Goal: Information Seeking & Learning: Learn about a topic

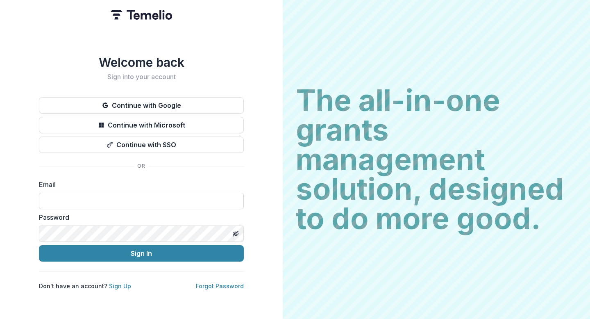
click at [125, 200] on input at bounding box center [141, 201] width 205 height 16
click at [66, 198] on input "**********" at bounding box center [141, 201] width 205 height 16
type input "**********"
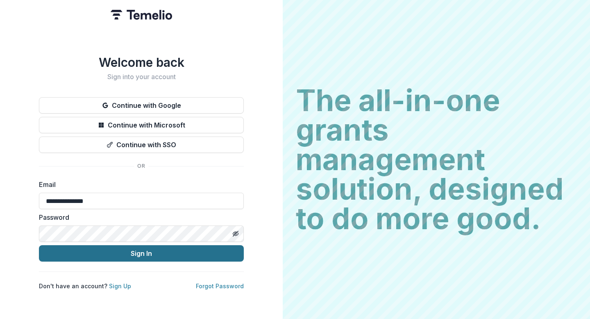
click at [138, 246] on button "Sign In" at bounding box center [141, 253] width 205 height 16
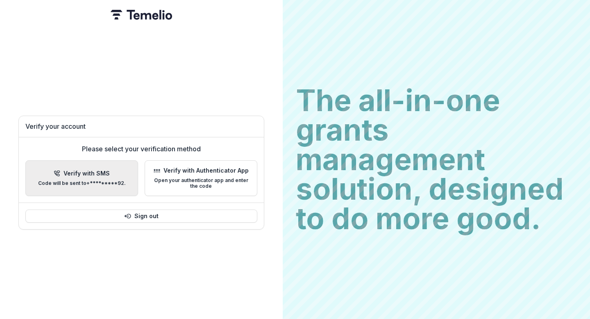
click at [116, 165] on button "Verify with SMS Code will be sent to +*********92 ." at bounding box center [81, 178] width 113 height 36
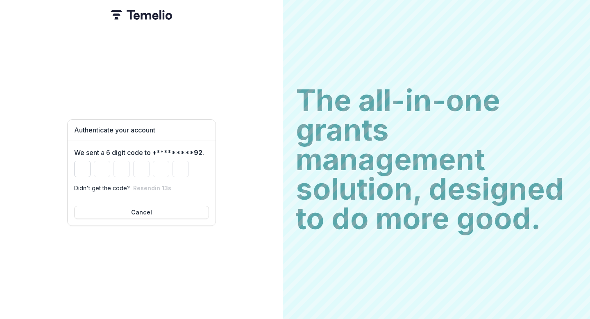
click at [80, 164] on input "Please enter your pin code" at bounding box center [82, 169] width 16 height 16
click at [143, 186] on button "Resend" at bounding box center [144, 187] width 22 height 7
click at [88, 167] on input "Please enter your pin code" at bounding box center [82, 169] width 16 height 16
paste input "******"
type input "*"
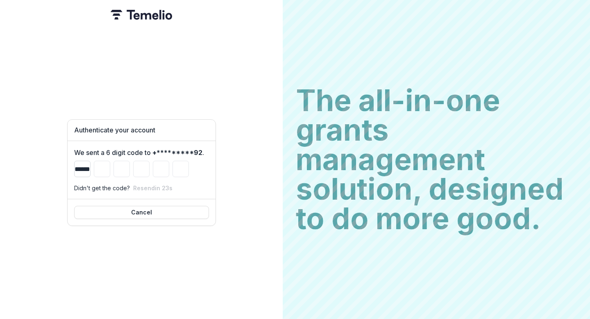
type input "*"
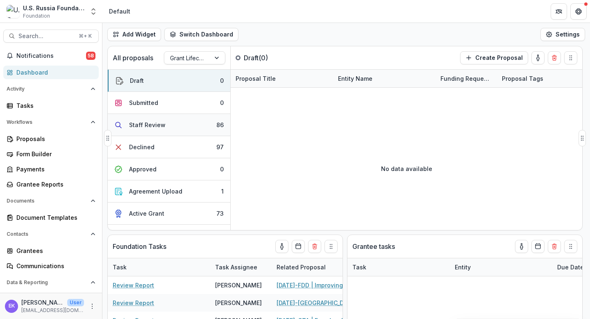
select select "**********"
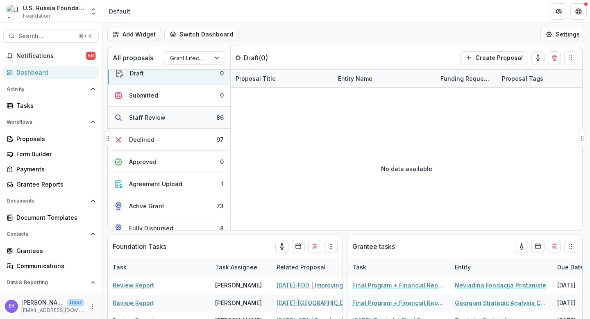
scroll to position [19, 0]
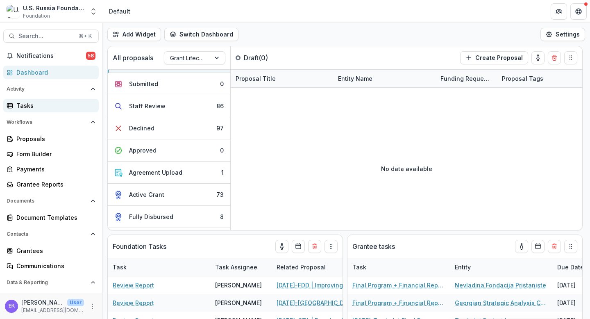
click at [50, 107] on div "Tasks" at bounding box center [54, 105] width 76 height 9
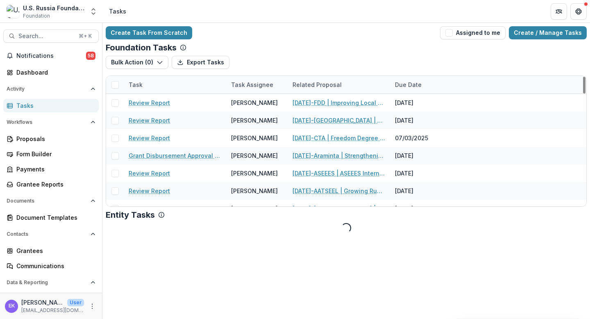
click at [257, 85] on div "Task Assignee" at bounding box center [252, 84] width 52 height 9
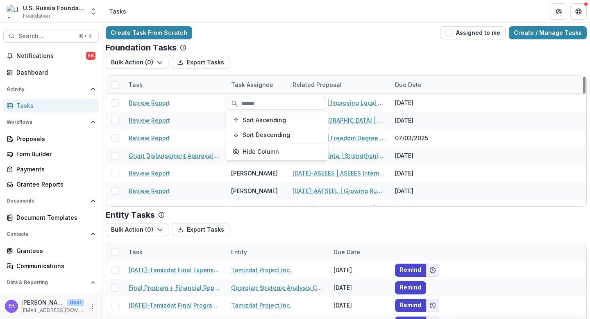
click at [252, 100] on input at bounding box center [277, 103] width 98 height 13
type input "*"
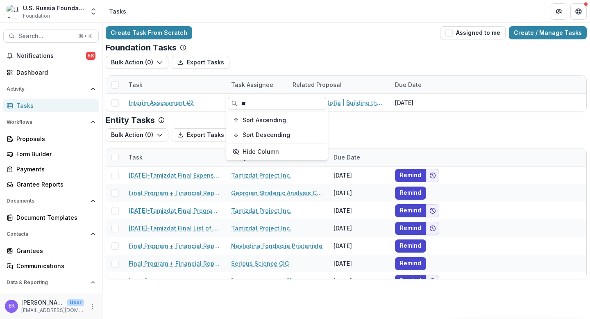
type input "**"
click at [284, 53] on div "Foundation Tasks Bulk Action ( 0 ) Export Tasks Reporting Schedule Tasks Task T…" at bounding box center [346, 77] width 481 height 69
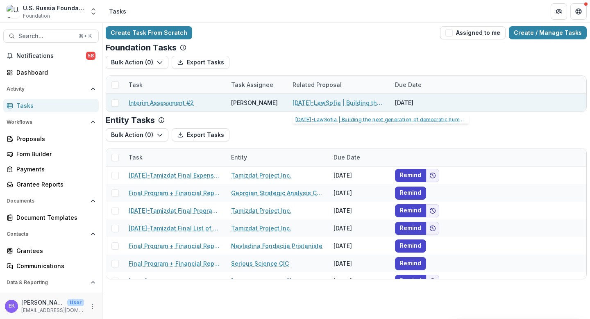
click at [330, 102] on link "24-AUG-134-LawSofia | Building the next generation of democratic human rights l…" at bounding box center [338, 102] width 93 height 9
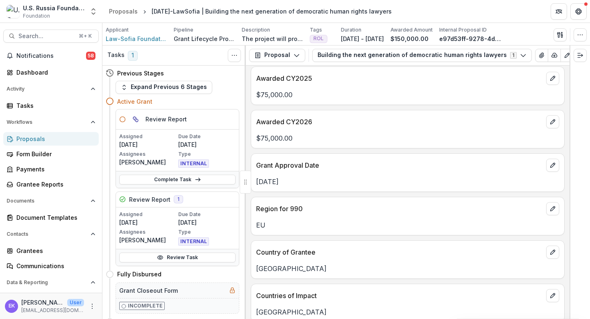
scroll to position [5, 0]
click at [285, 49] on button "Proposal" at bounding box center [277, 55] width 56 height 13
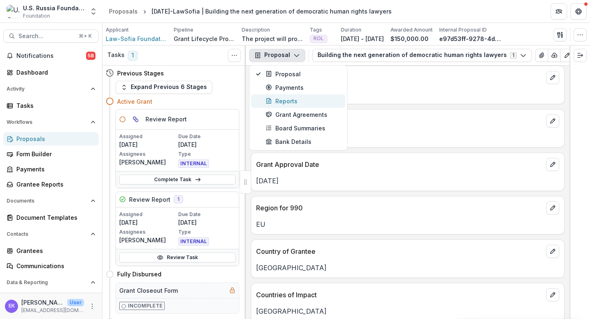
click at [294, 105] on button "Reports" at bounding box center [298, 101] width 94 height 14
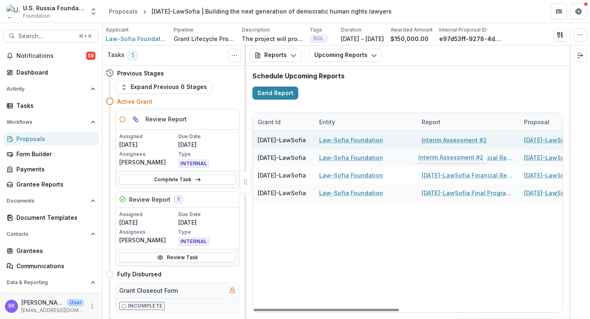
scroll to position [0, 17]
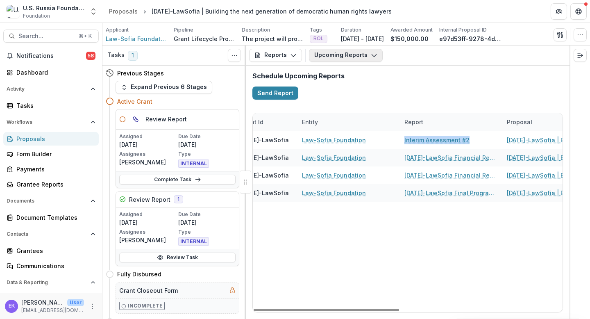
click at [364, 58] on button "Upcoming Reports" at bounding box center [346, 55] width 74 height 13
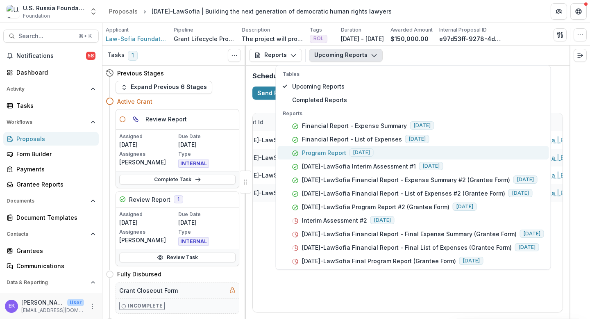
click at [326, 154] on p "Program Report" at bounding box center [324, 152] width 44 height 9
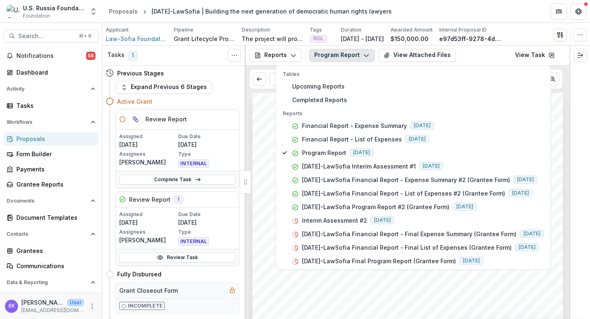
click at [261, 160] on div "Submission Responses Program Report Grant ID 24-AUG-134-LawSofia Grantee name L…" at bounding box center [407, 313] width 311 height 440
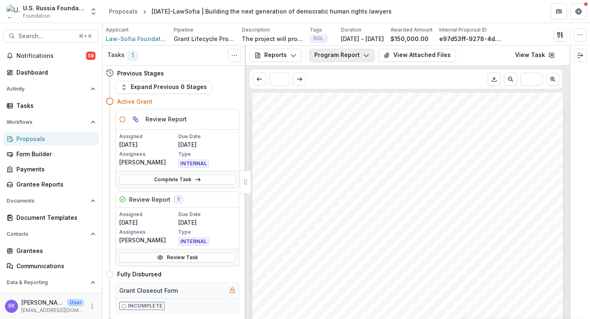
click at [354, 53] on button "Program Report" at bounding box center [342, 55] width 66 height 13
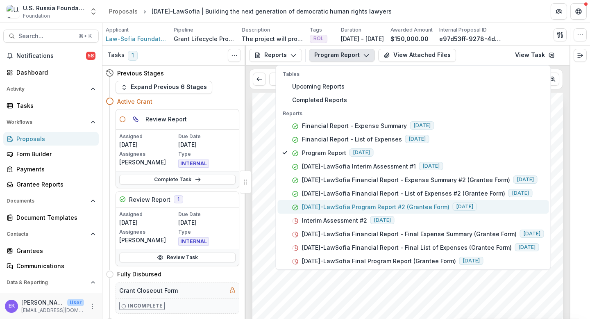
click at [354, 206] on p "24-AUG-134-LawSofia Program Report #2 (Grantee Form)" at bounding box center [375, 206] width 147 height 9
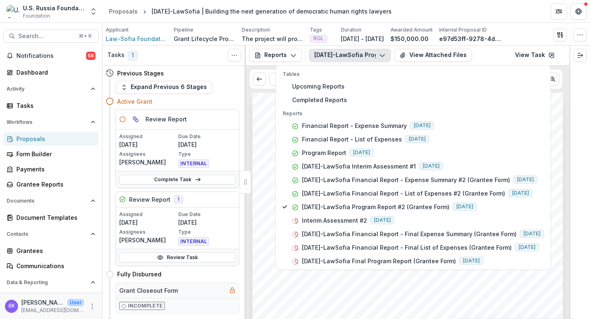
click at [255, 168] on div "Submission Responses Program Report Grant ID 24-AUG-134-LawSofia Grantee name L…" at bounding box center [407, 313] width 311 height 440
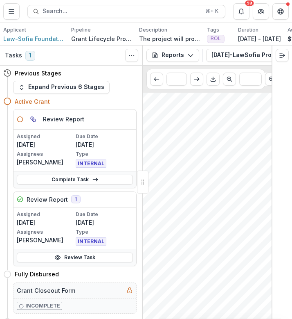
scroll to position [22, 10]
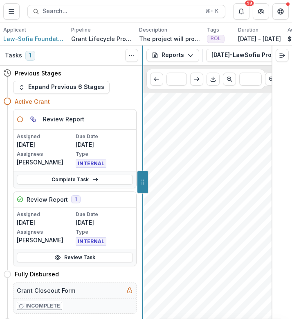
drag, startPoint x: 143, startPoint y: 188, endPoint x: 35, endPoint y: 188, distance: 108.6
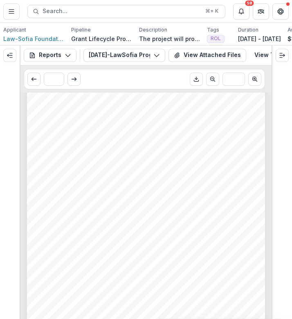
scroll to position [1090, 0]
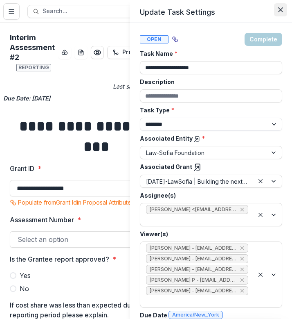
click at [279, 9] on icon "Close" at bounding box center [281, 9] width 5 height 5
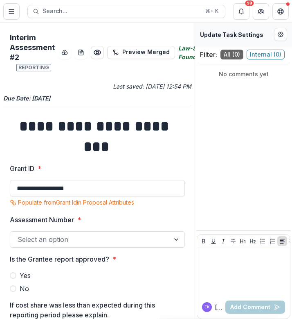
click at [283, 35] on icon "Edit Form Settings" at bounding box center [281, 34] width 5 height 5
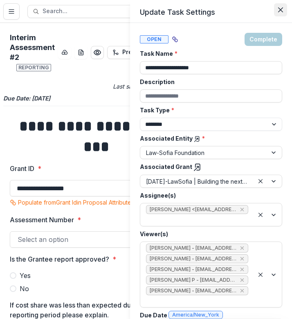
click at [277, 5] on button "Close" at bounding box center [280, 9] width 13 height 13
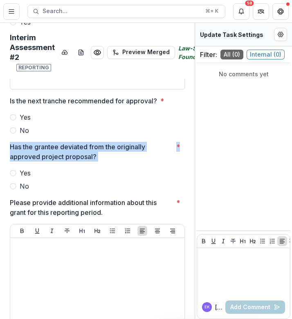
scroll to position [253, 15]
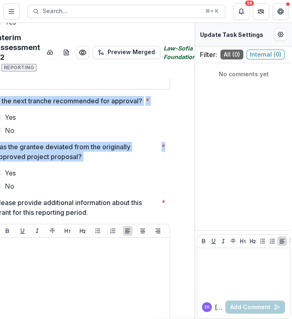
drag, startPoint x: 192, startPoint y: 162, endPoint x: 193, endPoint y: 40, distance: 122.5
click at [193, 40] on div "**********" at bounding box center [97, 171] width 195 height 296
click at [129, 122] on label "Yes" at bounding box center [82, 117] width 175 height 10
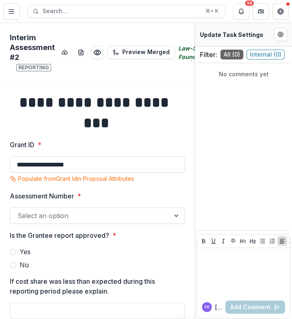
scroll to position [24, 0]
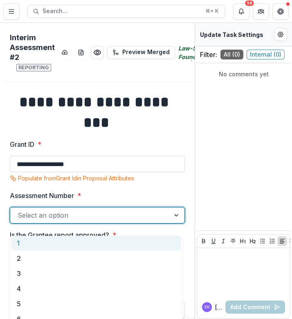
click at [83, 221] on div at bounding box center [90, 214] width 145 height 11
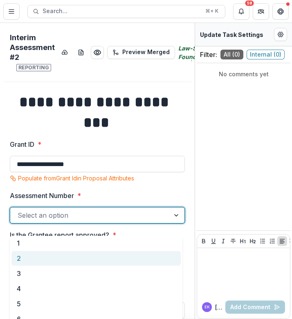
click at [65, 258] on div "2" at bounding box center [96, 258] width 170 height 15
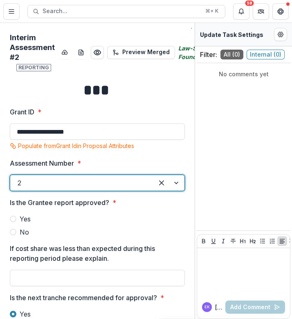
scroll to position [57, 0]
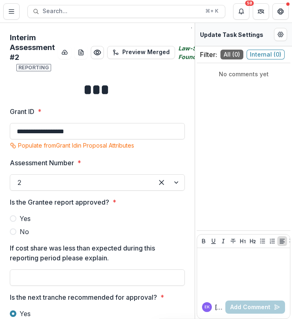
click at [16, 223] on label "Yes" at bounding box center [97, 218] width 175 height 10
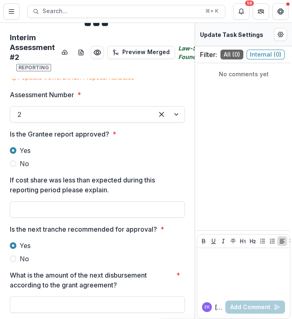
scroll to position [119, 0]
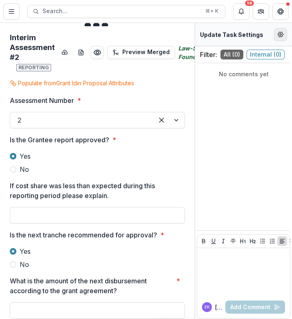
click at [282, 35] on circle "Edit Form Settings" at bounding box center [281, 35] width 2 height 2
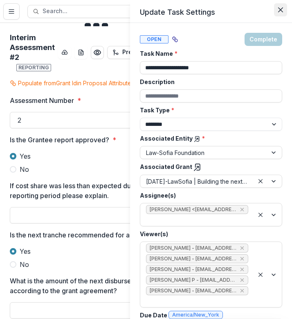
click at [279, 9] on icon "Close" at bounding box center [281, 9] width 5 height 5
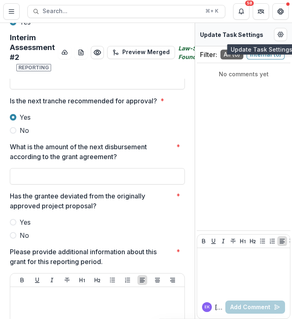
scroll to position [254, 0]
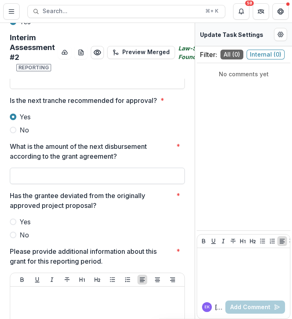
click at [77, 183] on input "What is the amount of the next disbursement according to the grant agreement? *" at bounding box center [97, 176] width 175 height 16
type input "*******"
click at [75, 210] on p "Has the grantee deviated from the originally approved project proposal?" at bounding box center [91, 200] width 163 height 20
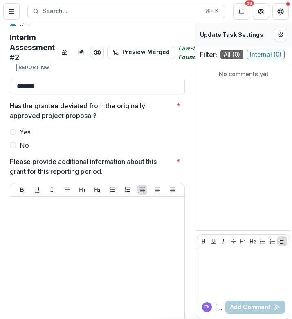
scroll to position [344, 0]
click at [13, 148] on span at bounding box center [13, 144] width 7 height 7
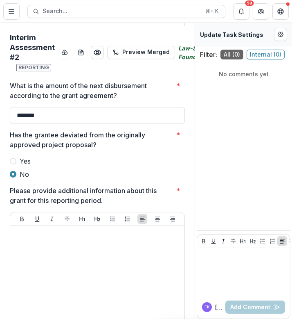
scroll to position [386, 0]
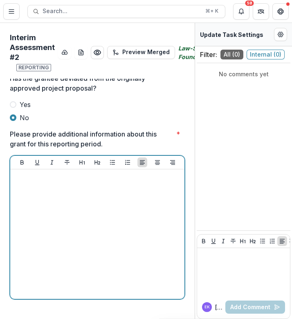
click at [104, 202] on div at bounding box center [98, 233] width 168 height 123
click at [127, 206] on div at bounding box center [98, 233] width 168 height 123
click at [105, 223] on div at bounding box center [98, 233] width 168 height 123
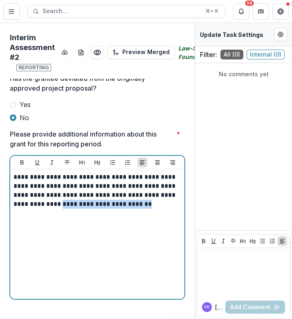
click at [76, 200] on p "**********" at bounding box center [96, 190] width 165 height 36
click at [18, 172] on p "**********" at bounding box center [96, 190] width 165 height 36
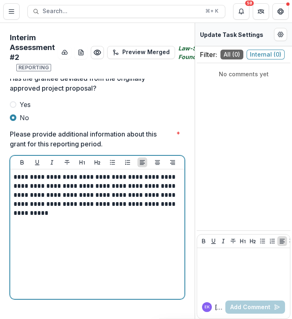
click at [28, 179] on p "**********" at bounding box center [96, 194] width 165 height 45
click at [96, 209] on p "**********" at bounding box center [96, 194] width 165 height 45
click at [105, 227] on p "**********" at bounding box center [96, 231] width 165 height 9
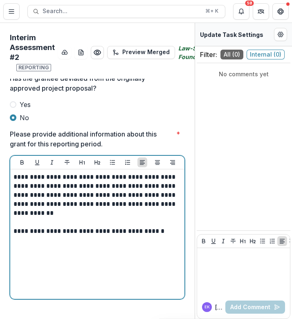
click at [114, 227] on p "**********" at bounding box center [96, 231] width 165 height 9
drag, startPoint x: 143, startPoint y: 227, endPoint x: 177, endPoint y: 228, distance: 33.6
click at [177, 228] on p "**********" at bounding box center [96, 231] width 165 height 9
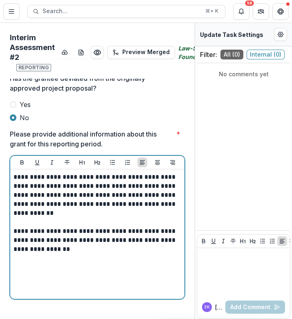
click at [147, 235] on p "**********" at bounding box center [96, 240] width 165 height 27
click at [157, 234] on p "**********" at bounding box center [96, 240] width 165 height 27
click at [97, 242] on p "**********" at bounding box center [96, 240] width 165 height 27
click at [108, 244] on p "**********" at bounding box center [96, 245] width 165 height 36
click at [136, 245] on p "**********" at bounding box center [96, 245] width 165 height 36
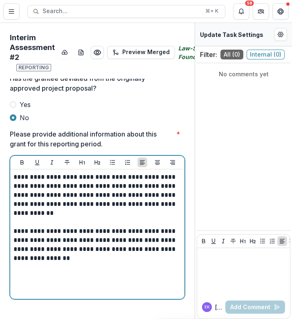
click at [101, 251] on p "**********" at bounding box center [96, 245] width 165 height 36
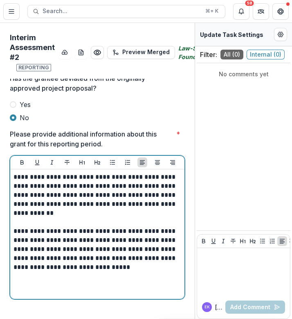
click at [70, 261] on p "**********" at bounding box center [96, 249] width 165 height 45
click at [161, 251] on p "**********" at bounding box center [96, 249] width 165 height 45
click at [0, 0] on lt-span "*******" at bounding box center [0, 0] width 0 height 0
click at [109, 252] on p "**********" at bounding box center [96, 249] width 165 height 45
click at [104, 261] on p "**********" at bounding box center [96, 249] width 165 height 45
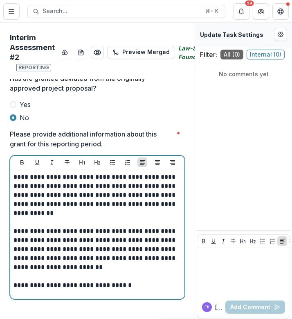
click at [24, 281] on p "**********" at bounding box center [96, 285] width 165 height 9
click at [21, 281] on p "**********" at bounding box center [96, 285] width 165 height 9
click at [138, 281] on p "**********" at bounding box center [96, 285] width 165 height 9
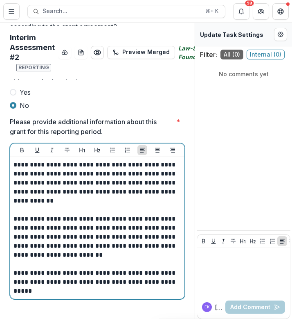
click at [140, 172] on p "**********" at bounding box center [96, 182] width 165 height 45
click at [166, 172] on p "**********" at bounding box center [96, 182] width 165 height 45
click at [89, 205] on p "**********" at bounding box center [96, 182] width 165 height 45
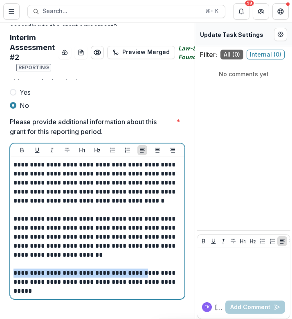
drag, startPoint x: 137, startPoint y: 279, endPoint x: 13, endPoint y: 281, distance: 124.2
click at [13, 281] on div "**********" at bounding box center [97, 228] width 175 height 142
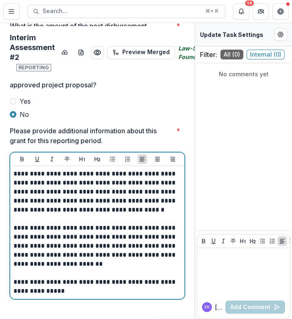
click at [150, 279] on p "**********" at bounding box center [96, 286] width 165 height 18
click at [172, 206] on p "**********" at bounding box center [96, 191] width 165 height 45
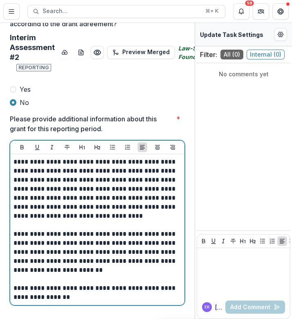
click at [22, 181] on p "**********" at bounding box center [96, 188] width 165 height 63
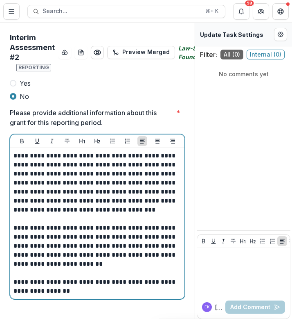
click at [88, 286] on p "**********" at bounding box center [96, 286] width 165 height 18
click at [34, 286] on p "**********" at bounding box center [96, 286] width 165 height 18
click at [84, 284] on p "**********" at bounding box center [96, 286] width 165 height 18
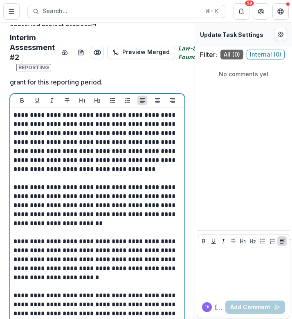
scroll to position [475, 0]
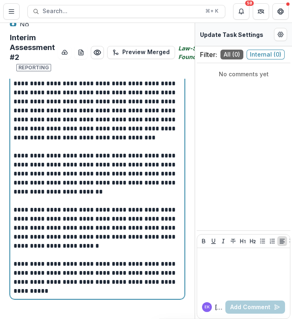
click at [113, 211] on p "**********" at bounding box center [96, 227] width 165 height 45
click at [78, 217] on p "**********" at bounding box center [96, 227] width 165 height 45
click at [127, 213] on p "**********" at bounding box center [96, 227] width 165 height 45
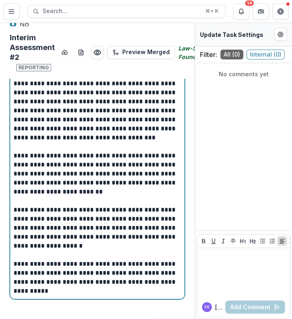
click at [100, 247] on p "**********" at bounding box center [96, 227] width 165 height 45
click at [35, 236] on p "**********" at bounding box center [96, 227] width 165 height 45
click at [87, 246] on p "**********" at bounding box center [96, 227] width 165 height 45
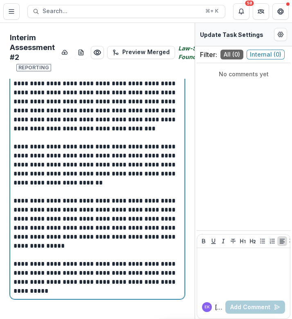
click at [50, 250] on p "**********" at bounding box center [96, 223] width 165 height 54
click at [45, 250] on p "**********" at bounding box center [96, 223] width 165 height 54
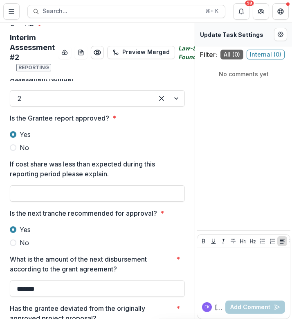
scroll to position [0, 0]
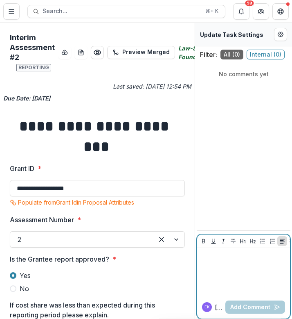
click at [230, 278] on div at bounding box center [244, 271] width 86 height 41
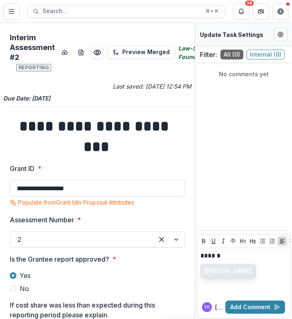
click at [232, 274] on button "Ruslan Garipov" at bounding box center [228, 270] width 55 height 13
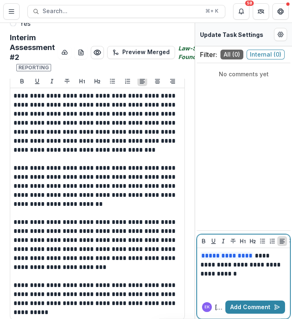
scroll to position [488, 0]
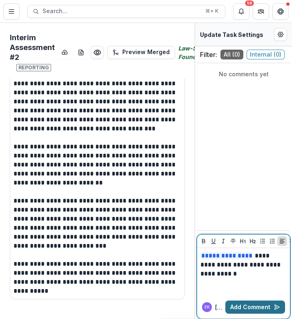
click at [256, 308] on button "Add Comment" at bounding box center [256, 306] width 60 height 13
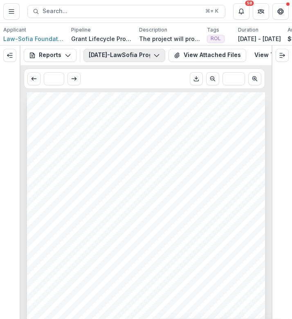
click at [130, 57] on button "24-AUG-134-LawSofia Program Report #2 (Grantee Form)" at bounding box center [125, 55] width 82 height 13
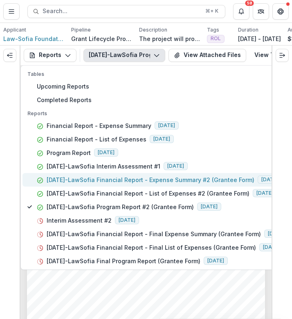
click at [66, 178] on p "24-AUG-134-LawSofia Financial Report - Expense Summary #2 (Grantee Form)" at bounding box center [151, 179] width 208 height 9
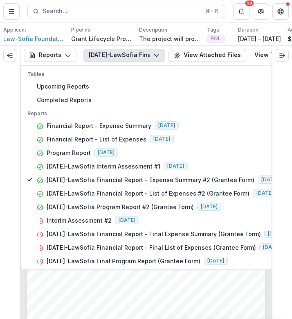
click at [77, 282] on div "Submission Responses Financial Report Expense Summary Grant ID 24-AUG-134-LawSo…" at bounding box center [146, 261] width 238 height 338
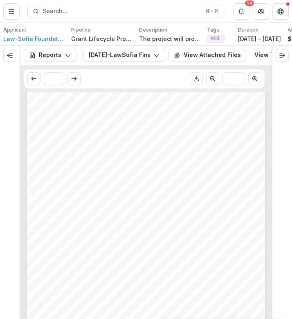
scroll to position [116, 0]
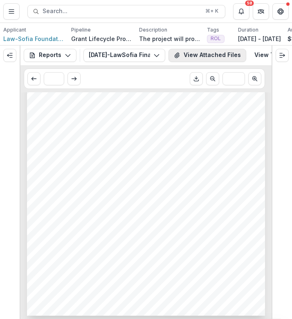
click at [216, 56] on button "View Attached Files" at bounding box center [208, 55] width 78 height 13
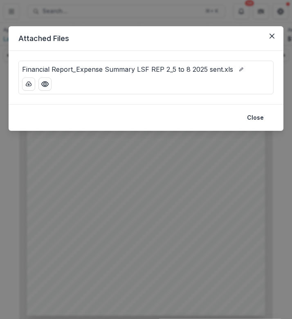
click at [122, 69] on p "Financial Report_Expense Summary LSF REP 2_5 to 8 2025 sent.xls" at bounding box center [127, 69] width 211 height 10
click at [45, 85] on circle "Preview Financial Report_Expense Summary LSF REP 2_5 to 8 2025 sent.xls" at bounding box center [45, 84] width 2 height 2
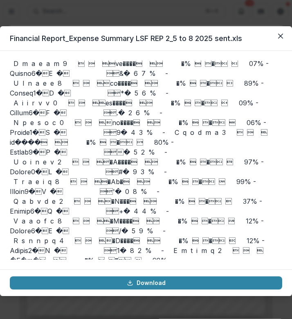
scroll to position [2004, 0]
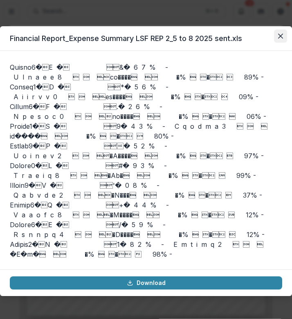
click at [279, 34] on icon "Close" at bounding box center [281, 36] width 5 height 5
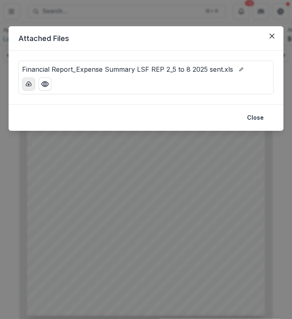
click at [30, 83] on icon "download-button" at bounding box center [28, 84] width 7 height 7
click at [274, 35] on icon "Close" at bounding box center [272, 36] width 5 height 5
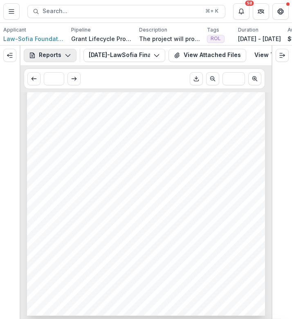
click at [64, 60] on button "Reports" at bounding box center [50, 55] width 53 height 13
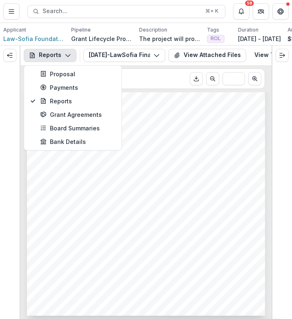
click at [71, 56] on button "Reports" at bounding box center [50, 55] width 53 height 13
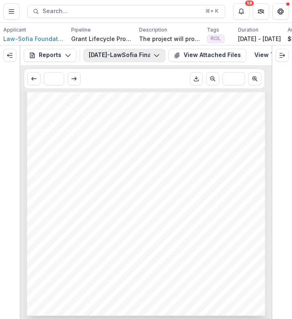
click at [123, 59] on button "24-AUG-134-LawSofia Financial Report - Expense Summary #2 (Grantee Form)" at bounding box center [125, 55] width 82 height 13
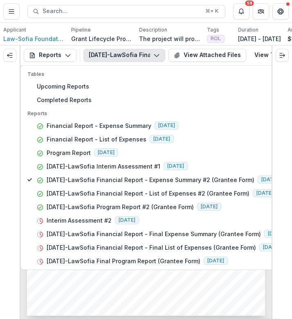
click at [123, 59] on button "24-AUG-134-LawSofia Financial Report - Expense Summary #2 (Grantee Form)" at bounding box center [125, 55] width 82 height 13
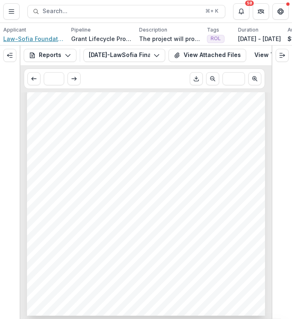
click at [39, 40] on span "Law-Sofia Foundation" at bounding box center [33, 38] width 61 height 9
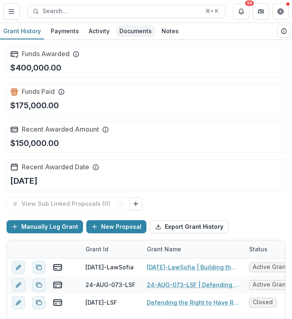
click at [137, 33] on div "Documents" at bounding box center [135, 31] width 39 height 12
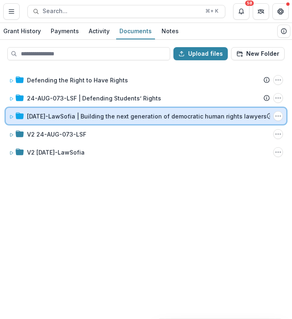
click at [15, 118] on div at bounding box center [16, 116] width 15 height 9
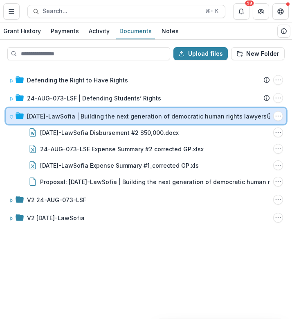
click at [11, 118] on icon at bounding box center [11, 117] width 3 height 3
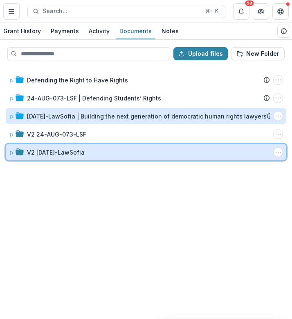
click at [11, 155] on span at bounding box center [11, 152] width 5 height 9
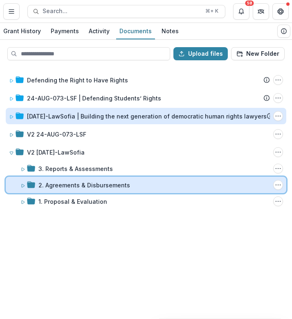
click at [24, 186] on icon at bounding box center [22, 185] width 5 height 5
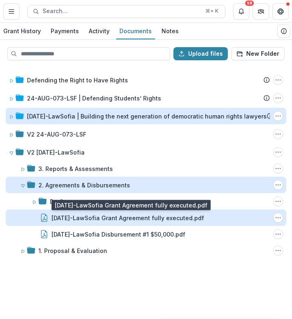
click at [85, 219] on div "24-AUG-134-LawSofia Grant Agreement fully executed.pdf" at bounding box center [128, 217] width 153 height 9
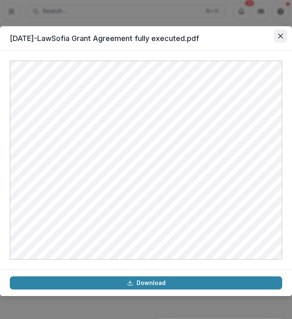
click at [282, 36] on icon "Close" at bounding box center [281, 36] width 5 height 5
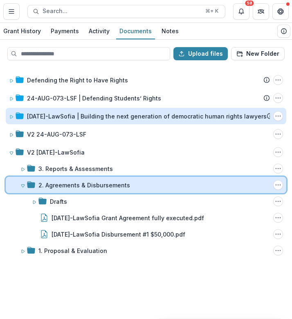
click at [23, 187] on icon at bounding box center [22, 185] width 5 height 5
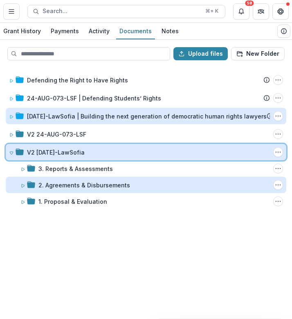
click at [10, 151] on icon at bounding box center [11, 152] width 5 height 5
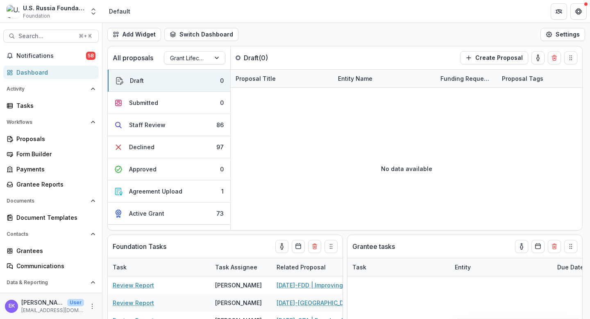
select select "**********"
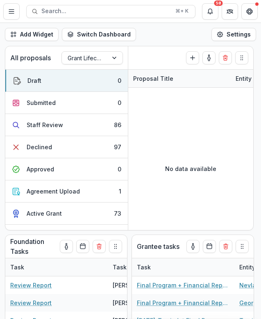
select select "**********"
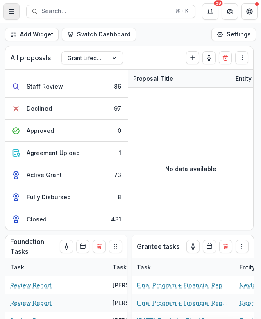
click at [17, 11] on button "Toggle Menu" at bounding box center [11, 11] width 16 height 16
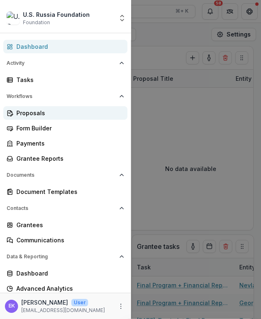
click at [45, 112] on div "Proposals" at bounding box center [68, 113] width 104 height 9
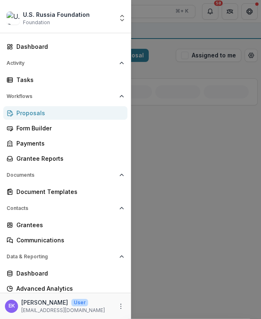
click at [150, 125] on div "U.S. Russia Foundation Foundation Aggregate Analysis Foundations U.S. Russia Fo…" at bounding box center [130, 159] width 261 height 319
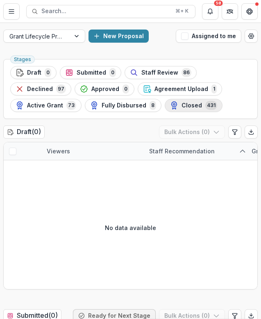
click at [183, 103] on span "Closed" at bounding box center [191, 105] width 20 height 7
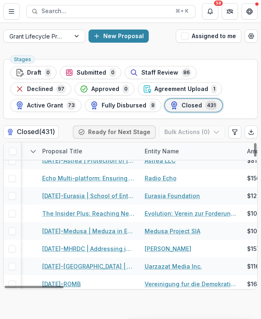
scroll to position [170, 209]
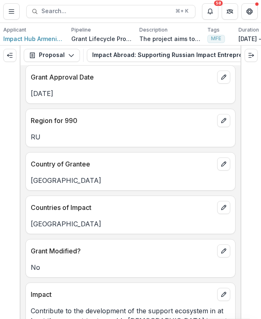
scroll to position [42, 0]
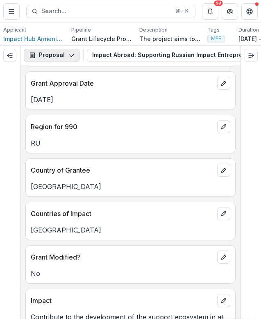
click at [70, 57] on icon "button" at bounding box center [71, 55] width 7 height 7
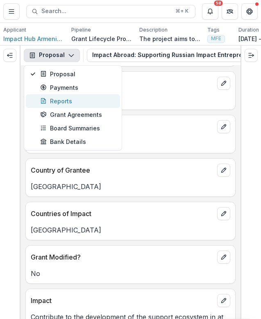
click at [75, 102] on div "Reports" at bounding box center [77, 101] width 75 height 9
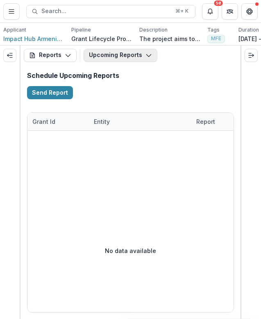
click at [104, 53] on button "Upcoming Reports" at bounding box center [121, 55] width 74 height 13
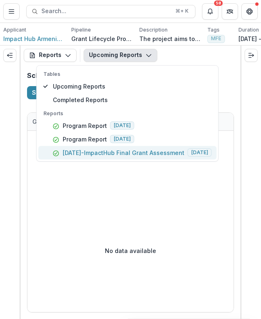
click at [122, 151] on p "23-AUG-43-ImpactHub Final Grant Assessment" at bounding box center [124, 152] width 122 height 9
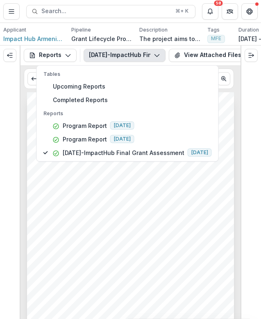
click at [110, 220] on span "Section 1: Project Achievement and Impact" at bounding box center [96, 220] width 113 height 6
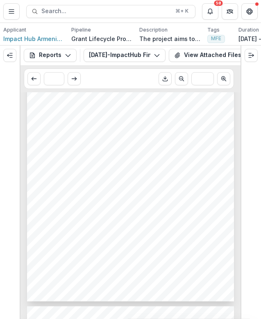
scroll to position [103, 0]
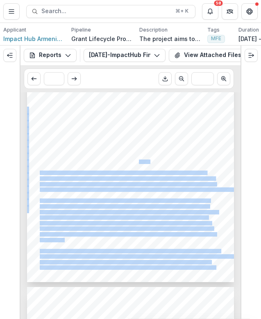
drag, startPoint x: 38, startPoint y: 151, endPoint x: 138, endPoint y: 165, distance: 100.9
click at [138, 165] on div "Submission Responses FINAL GRANT ASSESSMENT Grant ID 23-AUG-43-ImpactHub Grante…" at bounding box center [130, 135] width 207 height 293
click at [138, 164] on span "startups; 3) business mentorship; and 4) project evaluation." at bounding box center [94, 162] width 109 height 4
drag, startPoint x: 151, startPoint y: 163, endPoint x: 111, endPoint y: 162, distance: 40.2
click at [111, 162] on div "Submission Responses FINAL GRANT ASSESSMENT Grant ID 23-AUG-43-ImpactHub Grante…" at bounding box center [130, 135] width 207 height 293
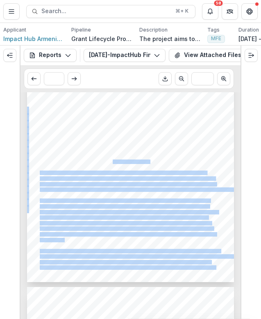
click at [111, 162] on span "startups; 3) business mentorship; and 4) project evaluation." at bounding box center [94, 162] width 109 height 4
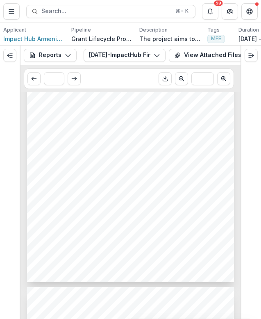
drag, startPoint x: 40, startPoint y: 152, endPoint x: 81, endPoint y: 156, distance: 41.2
click at [81, 156] on div "Submission Responses FINAL GRANT ASSESSMENT Grant ID 23-AUG-43-ImpactHub Grante…" at bounding box center [130, 135] width 207 height 293
click at [81, 156] on span "had four main stages: 1) scouting and selection of cohort; 2) tailor-made suppo…" at bounding box center [126, 156] width 172 height 4
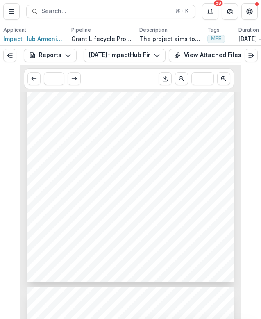
click at [81, 156] on span "had four main stages: 1) scouting and selection of cohort; 2) tailor-made suppo…" at bounding box center [126, 156] width 172 height 4
click at [164, 149] on div "Submission Responses FINAL GRANT ASSESSMENT Grant ID 23-AUG-43-ImpactHub Grante…" at bounding box center [130, 135] width 207 height 293
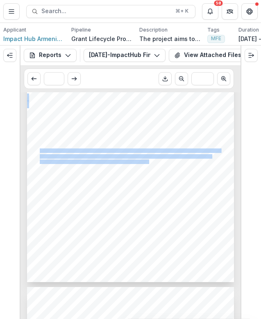
drag, startPoint x: 39, startPoint y: 152, endPoint x: 147, endPoint y: 163, distance: 109.5
click at [147, 163] on div "Submission Responses FINAL GRANT ASSESSMENT Grant ID 23-AUG-43-ImpactHub Grante…" at bounding box center [130, 135] width 207 height 293
copy div "This project, carried out in a collaboration between Impact Hub Yeveran and Imp…"
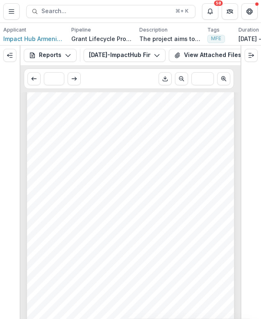
scroll to position [335, 0]
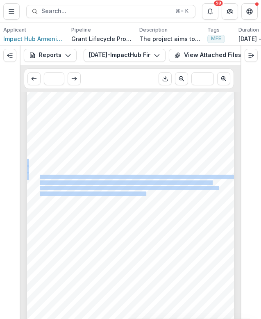
drag, startPoint x: 39, startPoint y: 178, endPoint x: 144, endPoint y: 197, distance: 107.3
click at [144, 197] on div "psychological aspects of emigration. Further, entrepreneurs residing in Spain, …" at bounding box center [130, 200] width 207 height 293
copy div "Overall, the grantee met all the initially proposed outcomes. The project helpe…"
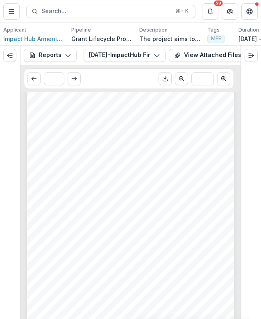
scroll to position [654, 0]
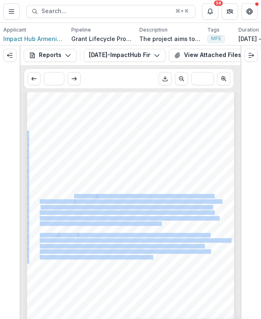
drag, startPoint x: 160, startPoint y: 226, endPoint x: 73, endPoint y: 200, distance: 90.4
click at [73, 200] on div "Budget Execution Summary Please add any further comments about this project’s f…" at bounding box center [130, 179] width 207 height 293
click at [73, 198] on span "design—rooted" at bounding box center [82, 196] width 28 height 4
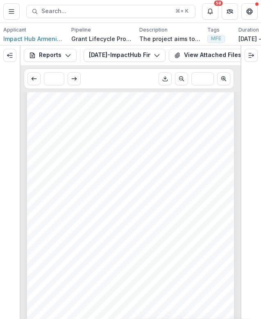
drag, startPoint x: 38, startPoint y: 197, endPoint x: 125, endPoint y: 226, distance: 91.8
click at [125, 226] on div "Budget Execution Summary Please add any further comments about this project’s f…" at bounding box center [130, 179] width 207 height 293
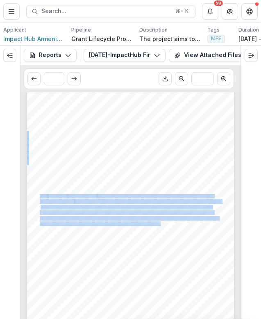
drag, startPoint x: 159, startPoint y: 225, endPoint x: 39, endPoint y: 195, distance: 123.7
click at [39, 195] on div "Budget Execution Summary Please add any further comments about this project’s f…" at bounding box center [130, 179] width 207 height 293
copy div "The program’s design—rooted in participant needs and supported by experienced t…"
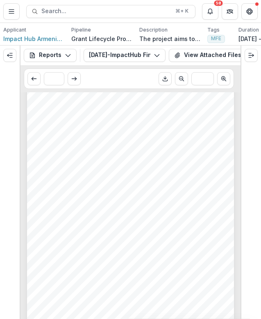
click at [53, 159] on span "The collaboration between Impact Hub Yerevan and Impact Hub Moscow resulted in …" at bounding box center [124, 157] width 169 height 4
drag, startPoint x: 38, startPoint y: 157, endPoint x: 114, endPoint y: 176, distance: 78.5
click at [114, 176] on div "Budget Execution Summary Please add any further comments about this project’s f…" at bounding box center [130, 179] width 207 height 293
click at [114, 176] on span "fostered both business development and personal resilience among Russian entrep…" at bounding box center [142, 174] width 204 height 4
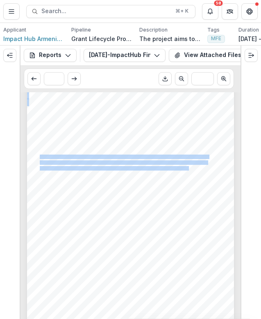
drag, startPoint x: 39, startPoint y: 158, endPoint x: 186, endPoint y: 168, distance: 148.2
click at [186, 168] on div "Budget Execution Summary Please add any further comments about this project’s f…" at bounding box center [130, 179] width 207 height 293
copy div "The collaboration between Impact Hub Yerevan and Impact Hub Moscow resulted in …"
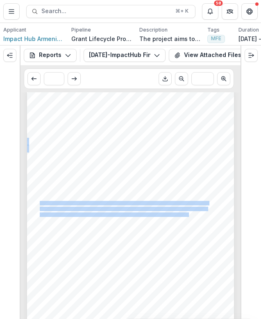
scroll to position [608, 0]
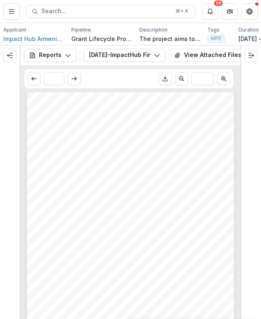
click at [175, 221] on span "fostered both business development and personal resilience among Russian entrep…" at bounding box center [142, 220] width 204 height 4
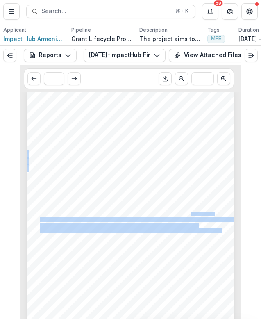
drag, startPoint x: 190, startPoint y: 216, endPoint x: 210, endPoint y: 232, distance: 25.7
click at [210, 232] on div "Budget Execution Summary Please add any further comments about this project’s f…" at bounding box center [130, 225] width 207 height 293
copy div "the program fostered both business development and personal resilience among Ru…"
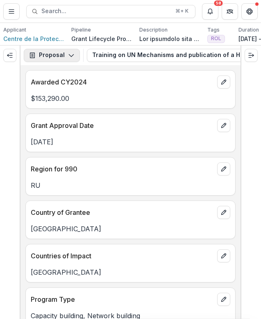
click at [68, 56] on icon "button" at bounding box center [71, 55] width 7 height 7
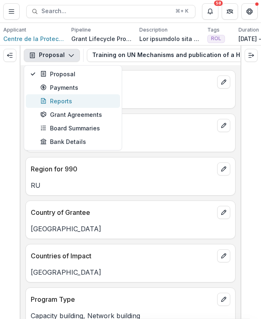
click at [70, 103] on div "Reports" at bounding box center [77, 101] width 75 height 9
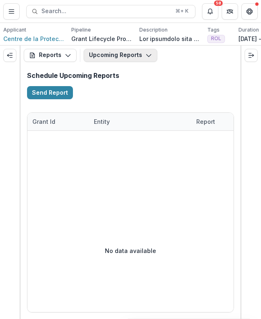
click at [126, 56] on button "Upcoming Reports" at bounding box center [121, 55] width 74 height 13
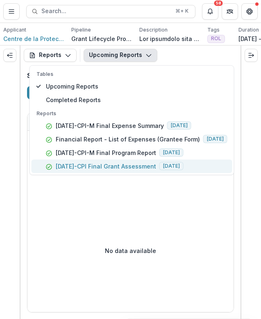
click at [112, 169] on p "[DATE]-CPI Final Grant Assessment" at bounding box center [106, 166] width 100 height 9
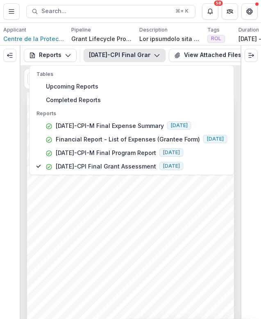
click at [145, 222] on span "Section 1: Project Achievement and Impact" at bounding box center [96, 220] width 113 height 6
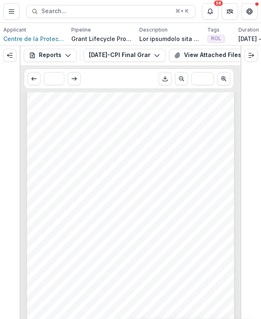
scroll to position [368, 0]
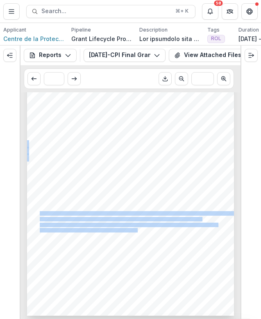
drag, startPoint x: 39, startPoint y: 214, endPoint x: 136, endPoint y: 229, distance: 99.0
click at [136, 229] on div "The Roadmap has been distributed and will support lawyers. Mission: To what ext…" at bounding box center [130, 169] width 207 height 293
copy div "The project was successful building the capacity of [DEMOGRAPHIC_DATA] practici…"
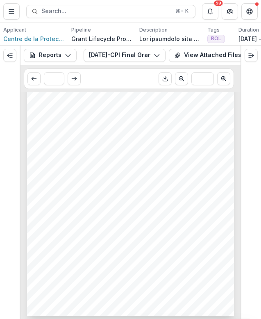
click at [143, 232] on span "human rights mechanisms of international protection. The grantee successfully c…" at bounding box center [130, 230] width 181 height 4
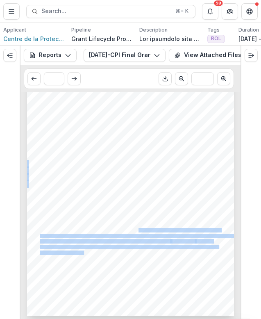
drag, startPoint x: 138, startPoint y: 230, endPoint x: 83, endPoint y: 252, distance: 58.5
click at [83, 252] on div "The Roadmap has been distributed and will support lawyers. Mission: To what ext…" at bounding box center [130, 169] width 207 height 293
copy div "The grantee successfully completed two six- month online trainings for [DEMOGRA…"
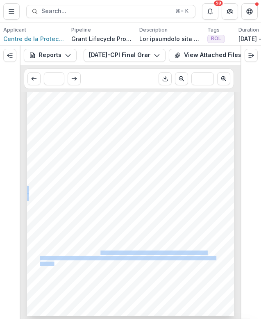
drag, startPoint x: 99, startPoint y: 251, endPoint x: 53, endPoint y: 261, distance: 47.5
click at [53, 261] on div "The Roadmap has been distributed and will support lawyers. Mission: To what ext…" at bounding box center [130, 169] width 207 height 293
copy div "the grantee published and disseminated the Guide on the defense of lawyers (the…"
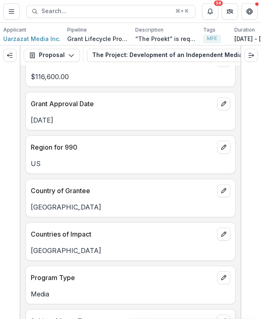
scroll to position [41, 0]
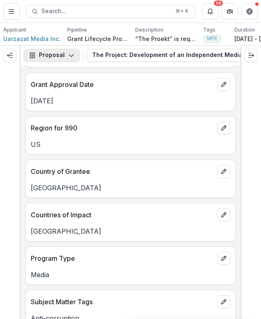
click at [66, 55] on button "Proposal" at bounding box center [52, 55] width 56 height 13
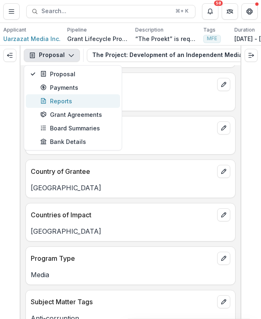
click at [73, 102] on div "Reports" at bounding box center [77, 101] width 75 height 9
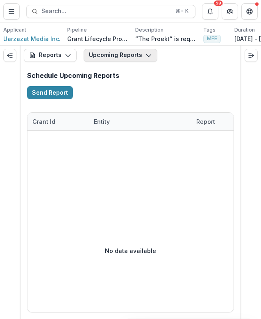
click at [111, 57] on button "Upcoming Reports" at bounding box center [121, 55] width 74 height 13
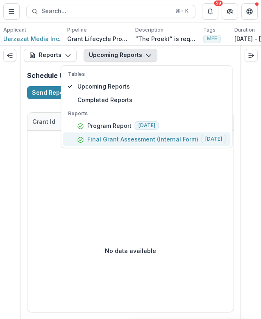
click at [112, 143] on p "Final Grant Assessment (Internal Form)" at bounding box center [142, 139] width 111 height 9
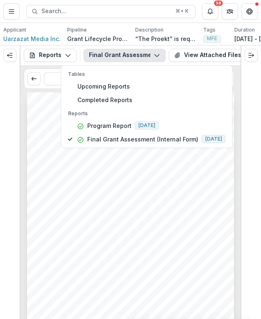
click at [84, 228] on span "Outcomes: Please compare the originally proposed objectives and project" at bounding box center [126, 225] width 172 height 5
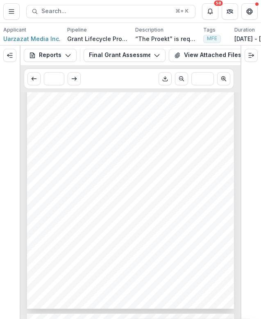
scroll to position [78, 0]
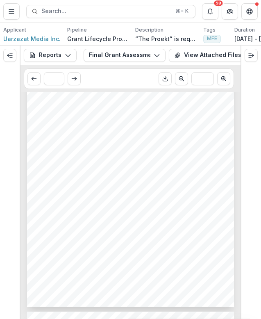
click at [84, 182] on span "[PERSON_NAME] was released instead as a major 3-hour documentary. This became t…" at bounding box center [137, 181] width 194 height 4
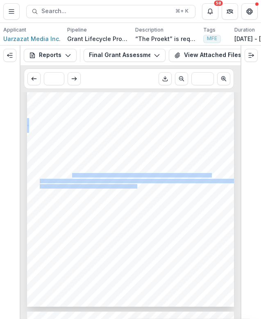
drag, startPoint x: 72, startPoint y: 177, endPoint x: 135, endPoint y: 188, distance: 64.6
click at [135, 188] on div "Submission Responses FINAL GRANT ASSESSMENT Grant ID [DATE]-Uarzazat Grantee na…" at bounding box center [130, 160] width 207 height 293
click at [120, 181] on span "[PERSON_NAME] was released instead as a major 3-hour documentary. This became t…" at bounding box center [137, 181] width 194 height 4
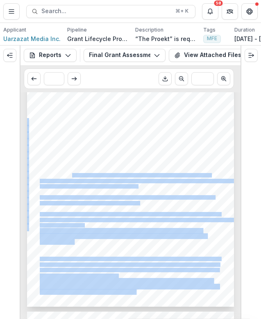
drag, startPoint x: 71, startPoint y: 177, endPoint x: 137, endPoint y: 186, distance: 66.2
click at [137, 186] on div "Submission Responses FINAL GRANT ASSESSMENT Grant ID [DATE]-Uarzazat Grantee na…" at bounding box center [130, 160] width 207 height 293
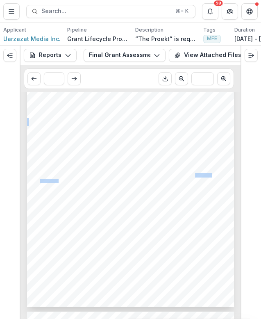
drag, startPoint x: 195, startPoint y: 177, endPoint x: 52, endPoint y: 183, distance: 142.3
click at [52, 183] on div "Submission Responses FINAL GRANT ASSESSMENT Grant ID [DATE]-Uarzazat Grantee na…" at bounding box center [130, 160] width 207 height 293
copy div "[PERSON_NAME]"
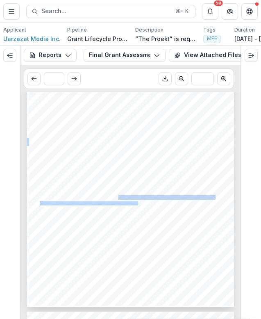
drag, startPoint x: 117, startPoint y: 199, endPoint x: 136, endPoint y: 204, distance: 19.9
click at [136, 204] on div "Submission Responses FINAL GRANT ASSESSMENT Grant ID [DATE]-Uarzazat Grantee na…" at bounding box center [130, 160] width 207 height 293
copy div "improving viewership of their shorter monthly videos and growing the channel to…"
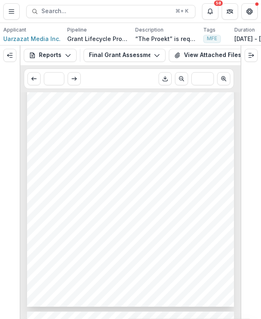
click at [49, 216] on span "Next, the team is preparing another long-form investigative documentary, this t…" at bounding box center [130, 214] width 181 height 4
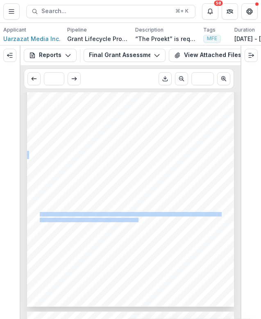
drag, startPoint x: 39, startPoint y: 216, endPoint x: 128, endPoint y: 222, distance: 89.5
click at [128, 222] on div "Submission Responses FINAL GRANT ASSESSMENT Grant ID [DATE]-Uarzazat Grantee na…" at bounding box center [130, 160] width 207 height 293
copy div "Next, the team is preparing another long-form investigative documentary, this t…"
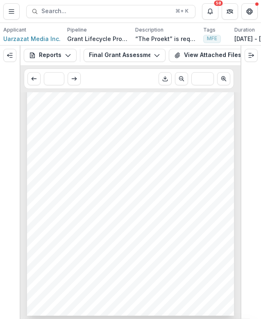
scroll to position [368, 0]
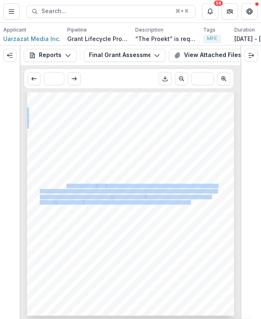
drag, startPoint x: 65, startPoint y: 186, endPoint x: 190, endPoint y: 204, distance: 126.2
click at [190, 204] on div "This project is clearly a perfect fit for the Media and Free Enterprise program…" at bounding box center [130, 169] width 207 height 293
copy div "Uarzazat Media Inc’s implementation of the *Proekt* initiative has demonstrated…"
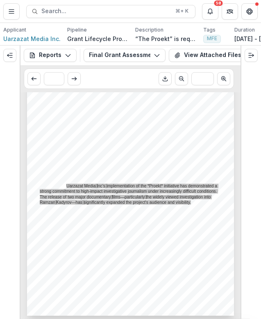
scroll to position [368, 0]
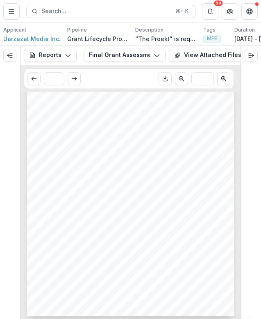
click at [84, 224] on span "Despite challenges, including the closure of the Samizdat app and funding disru…" at bounding box center [130, 225] width 180 height 4
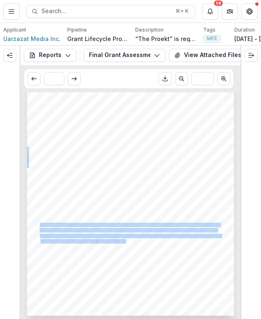
drag, startPoint x: 39, startPoint y: 224, endPoint x: 125, endPoint y: 240, distance: 87.4
click at [125, 240] on div "This project is clearly a perfect fit for the Media and Free Enterprise program…" at bounding box center [130, 169] width 207 height 293
copy div "Despite challenges, including the closure of the Samizdat app and funding disru…"
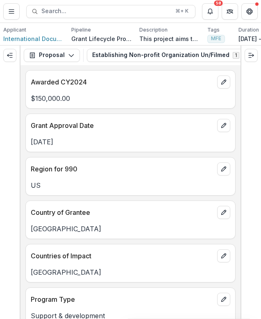
scroll to position [7, 0]
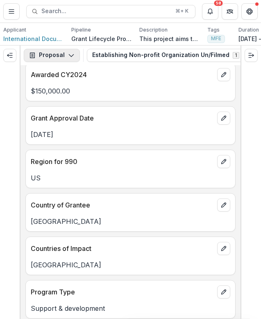
click at [60, 52] on button "Proposal" at bounding box center [52, 55] width 56 height 13
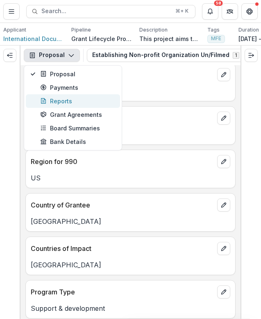
click at [68, 103] on div "Reports" at bounding box center [77, 101] width 75 height 9
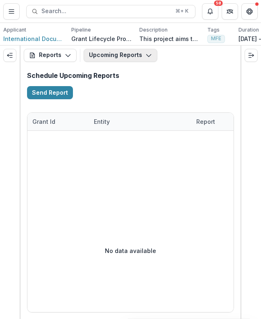
click at [113, 57] on button "Upcoming Reports" at bounding box center [121, 55] width 74 height 13
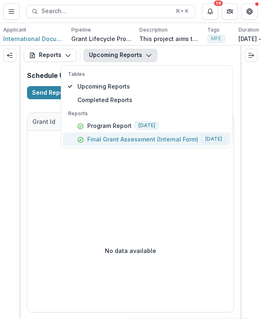
click at [107, 138] on p "Final Grant Assessment (Internal Form)" at bounding box center [142, 139] width 111 height 9
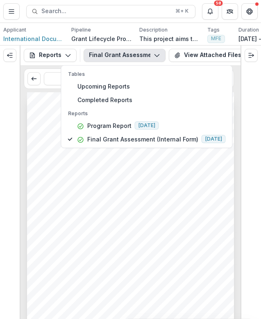
click at [95, 206] on div "Submission Responses FINAL GRANT ASSESSMENT Grant ID 23-DEC-59-IDA Grantee name…" at bounding box center [130, 238] width 207 height 293
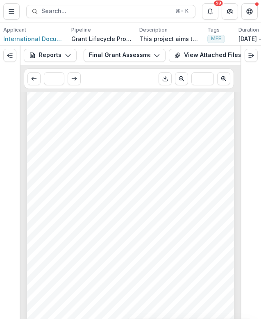
scroll to position [666, 0]
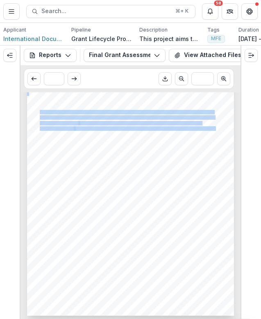
drag, startPoint x: 39, startPoint y: 111, endPoint x: 214, endPoint y: 128, distance: 176.1
click at [214, 128] on div "Please add any further comments about this project’s financials (for example, w…" at bounding box center [130, 169] width 207 height 293
copy div "The "Un/Filmed" program has demonstrated exceptional performance in meeting its…"
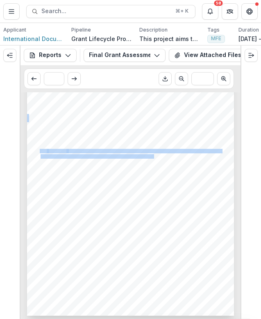
drag, startPoint x: 39, startPoint y: 150, endPoint x: 153, endPoint y: 154, distance: 114.4
click at [153, 154] on div "Please add any further comments about this project’s financials (for example, w…" at bounding box center [130, 169] width 207 height 293
copy div "The program’s emphasis on international collaboration and accessibility has hel…"
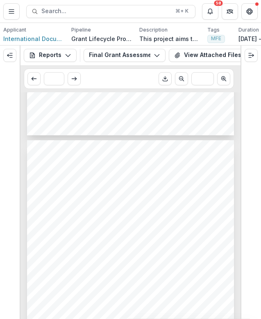
scroll to position [241, 0]
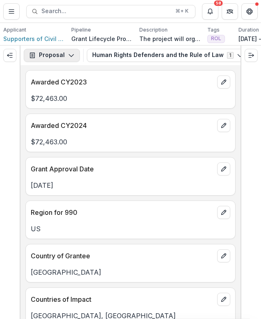
click at [71, 53] on icon "button" at bounding box center [71, 55] width 7 height 7
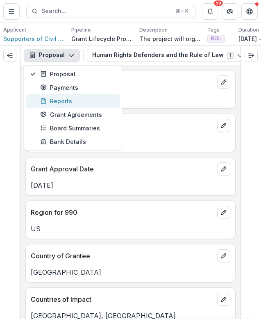
click at [66, 103] on div "Reports" at bounding box center [77, 101] width 75 height 9
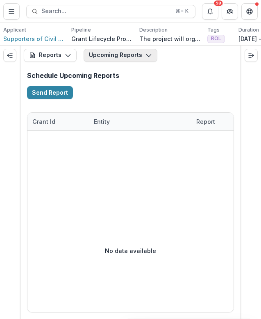
click at [121, 59] on button "Upcoming Reports" at bounding box center [121, 55] width 74 height 13
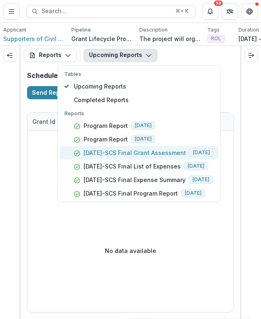
click at [120, 157] on button "23-APR-19-SCS Final Grant Assessment 2025-08-22" at bounding box center [138, 153] width 159 height 14
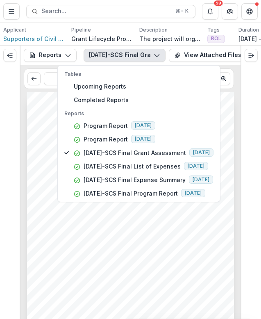
click at [35, 194] on div "Submission Responses FINAL GRANT ASSESSMENT Grant ID 23-APR-19-SCS Grantee name…" at bounding box center [130, 238] width 207 height 293
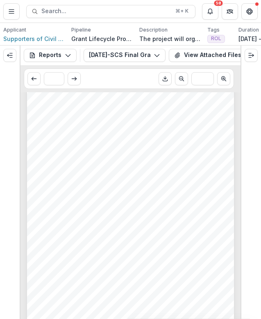
scroll to position [63, 0]
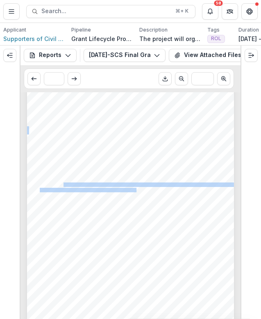
drag, startPoint x: 62, startPoint y: 186, endPoint x: 135, endPoint y: 190, distance: 72.6
click at [135, 190] on div "Submission Responses FINAL GRANT ASSESSMENT Grant ID 23-APR-19-SCS Grantee name…" at bounding box center [130, 175] width 207 height 293
copy div "held four bi-annual meetings (two in Vilnius, two in Prague) with around 40 law…"
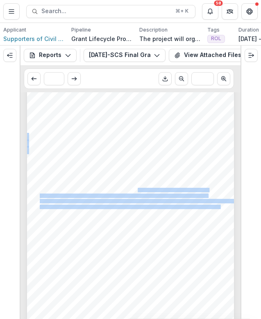
drag, startPoint x: 137, startPoint y: 191, endPoint x: 219, endPoint y: 207, distance: 83.1
click at [219, 207] on div "Submission Responses FINAL GRANT ASSESSMENT Grant ID 23-APR-19-SCS Grantee name…" at bounding box center [130, 175] width 207 height 293
copy div "The meetings offered opportunities for participants to connect and network with…"
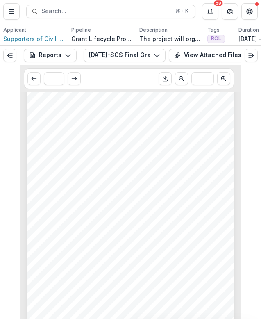
click at [116, 250] on span "gatherings provided opportunities to elevate needs and issues to higher governi…" at bounding box center [130, 251] width 180 height 4
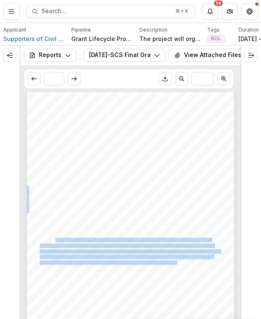
drag, startPoint x: 53, startPoint y: 242, endPoint x: 167, endPoint y: 263, distance: 115.8
click at [167, 263] on div "Submission Responses FINAL GRANT ASSESSMENT Grant ID 23-APR-19-SCS Grantee name…" at bounding box center [130, 175] width 207 height 293
copy div "this program was able to create a safe space and expanded network for lawyers a…"
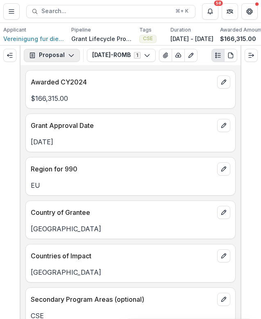
click at [64, 56] on button "Proposal" at bounding box center [52, 55] width 56 height 13
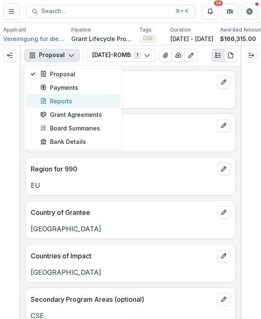
click at [72, 104] on div "Reports" at bounding box center [77, 101] width 75 height 9
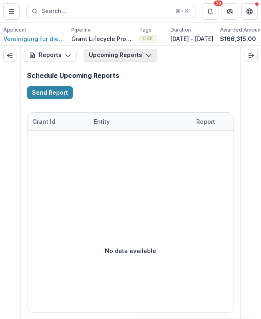
click at [117, 58] on button "Upcoming Reports" at bounding box center [121, 55] width 74 height 13
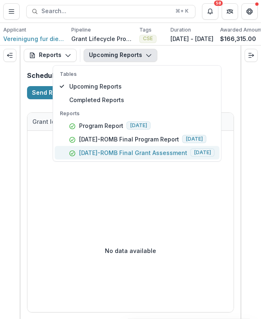
click at [113, 154] on p "[DATE]-ROMB Final Grant Assessment" at bounding box center [133, 152] width 108 height 9
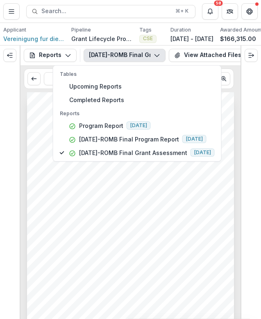
click at [86, 215] on span "Section 1: Project Achievement and Impact" at bounding box center [96, 214] width 113 height 6
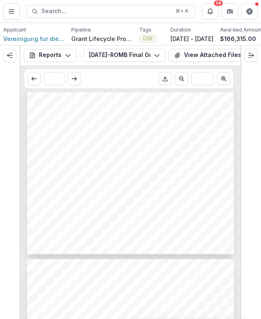
scroll to position [129, 0]
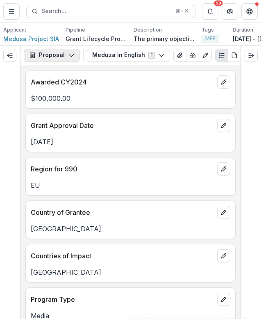
click at [66, 58] on button "Proposal" at bounding box center [52, 55] width 56 height 13
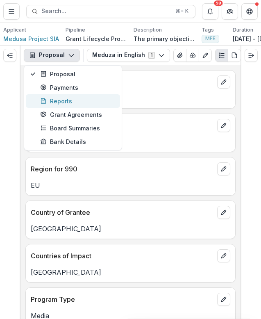
click at [73, 104] on div "Reports" at bounding box center [77, 101] width 75 height 9
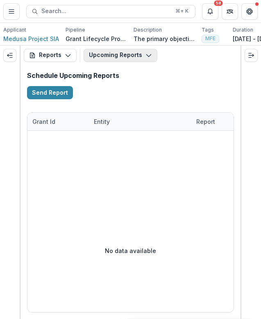
click at [105, 61] on button "Upcoming Reports" at bounding box center [121, 55] width 74 height 13
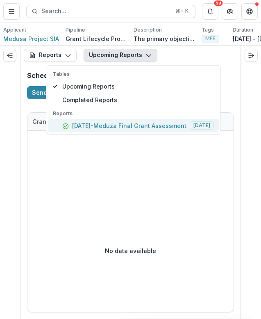
click at [97, 126] on p "[DATE]-Meduza Final Grant Assessment" at bounding box center [129, 125] width 114 height 9
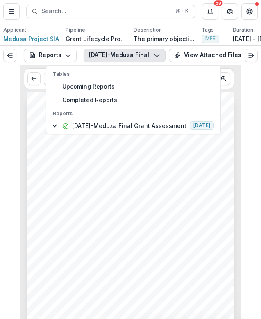
click at [70, 206] on span "[DATE] - [DATE]" at bounding box center [55, 204] width 30 height 4
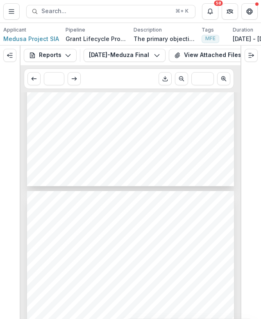
scroll to position [200, 0]
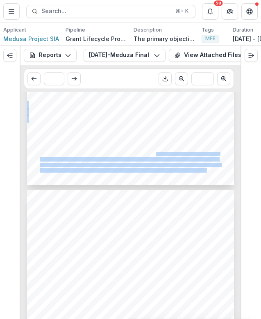
drag, startPoint x: 156, startPoint y: 156, endPoint x: 206, endPoint y: 172, distance: 52.9
click at [206, 172] on div "Submission Responses FINAL GRANT ASSESSMENT Grant ID [DATE]-Medusa Grantee name…" at bounding box center [130, 38] width 207 height 293
copy div "Meduza in English introduced new explanatory reports and quote cards, and even …"
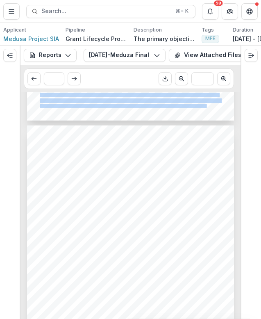
scroll to position [261, 0]
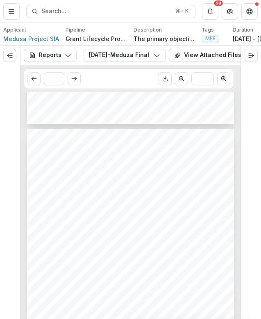
click at [101, 181] on span "banners and donation form on the website, as well as the merchandise store now …" at bounding box center [123, 179] width 167 height 4
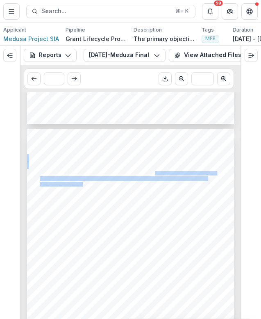
drag, startPoint x: 154, startPoint y: 174, endPoint x: 81, endPoint y: 187, distance: 74.4
click at [81, 187] on div "Unfortunately, the grantee canceled both the planned book on propaganda and the…" at bounding box center [130, 275] width 207 height 293
copy div "notes the launch of new pop-ups, banners and donation form on the website, as w…"
